Goal: Task Accomplishment & Management: Manage account settings

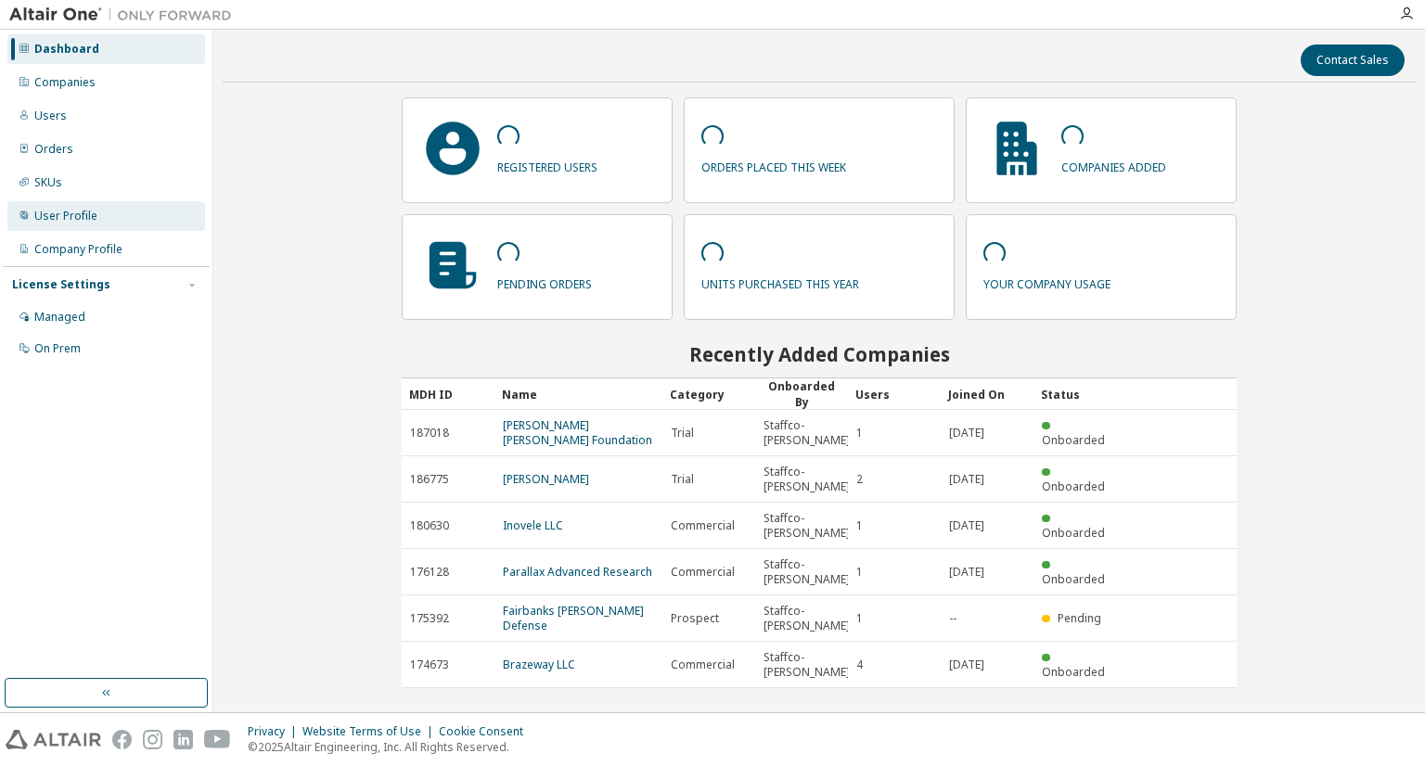
click at [123, 225] on div "User Profile" at bounding box center [106, 216] width 198 height 30
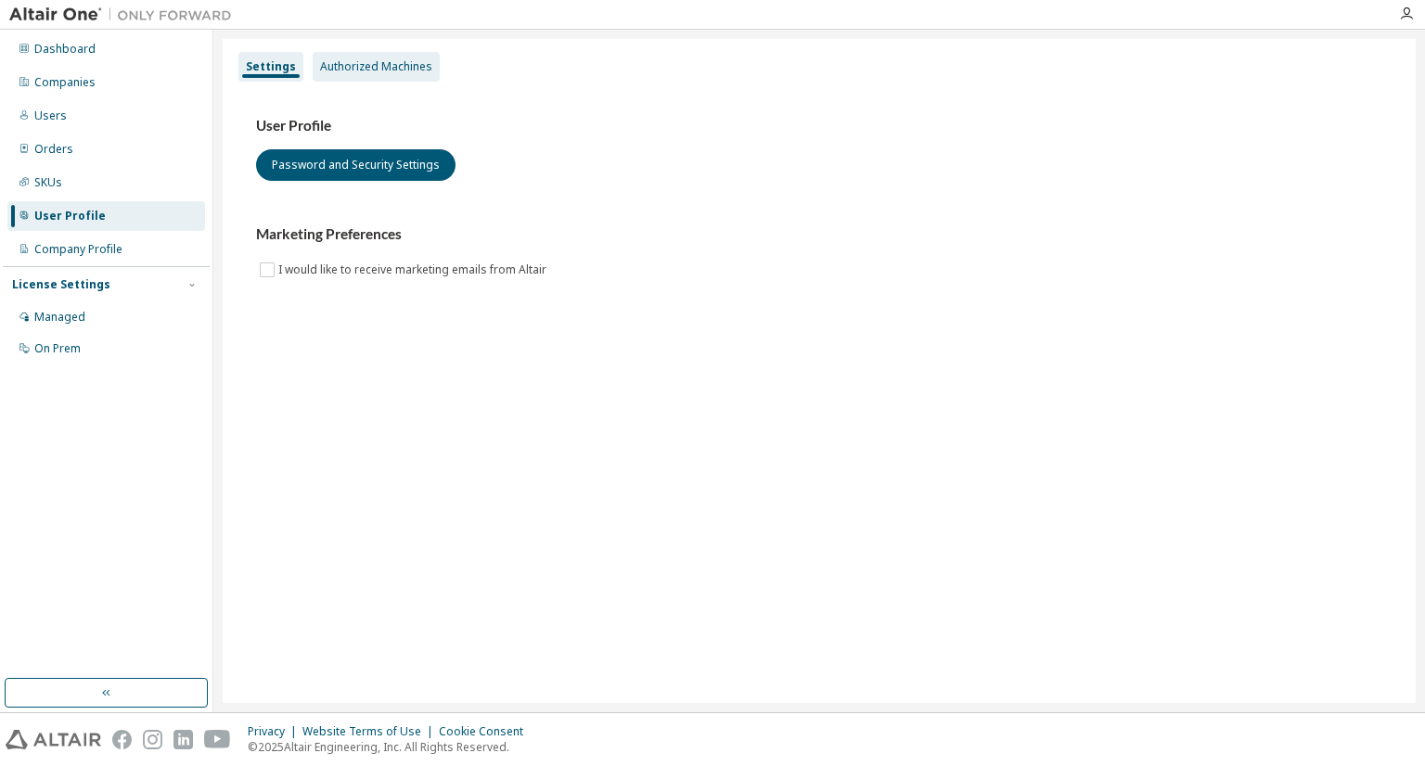
click at [393, 66] on div "Authorized Machines" at bounding box center [376, 66] width 112 height 15
